Goal: Task Accomplishment & Management: Manage account settings

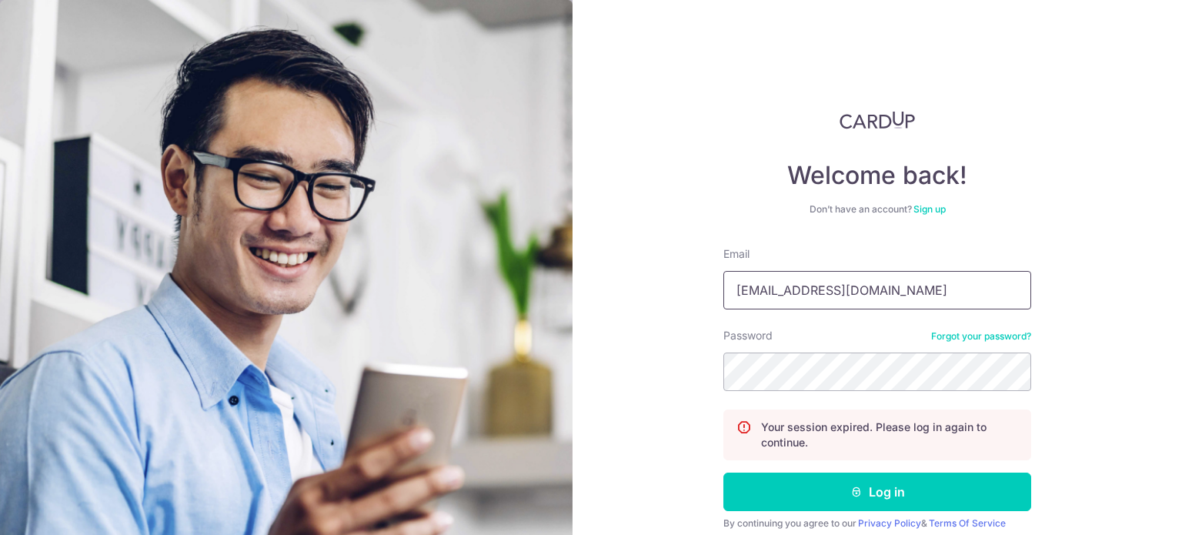
drag, startPoint x: 0, startPoint y: 0, endPoint x: 872, endPoint y: 294, distance: 919.8
click at [871, 294] on input "MATTHEWX05@GMAIL.COM" at bounding box center [877, 290] width 308 height 38
type input "[EMAIL_ADDRESS][DOMAIN_NAME]"
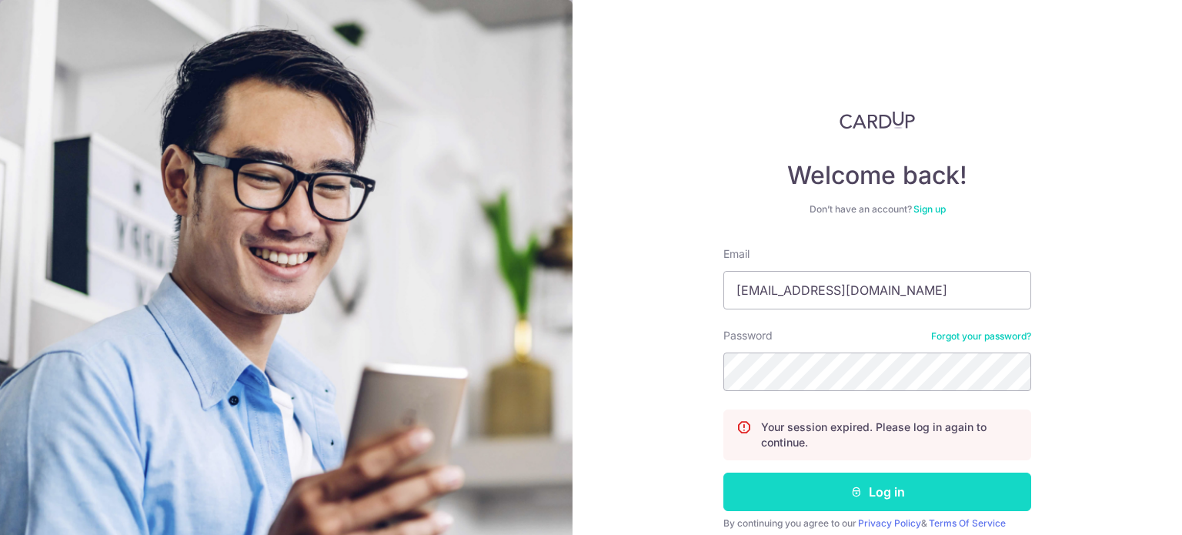
click at [852, 491] on icon "submit" at bounding box center [856, 491] width 12 height 12
